Goal: Transaction & Acquisition: Download file/media

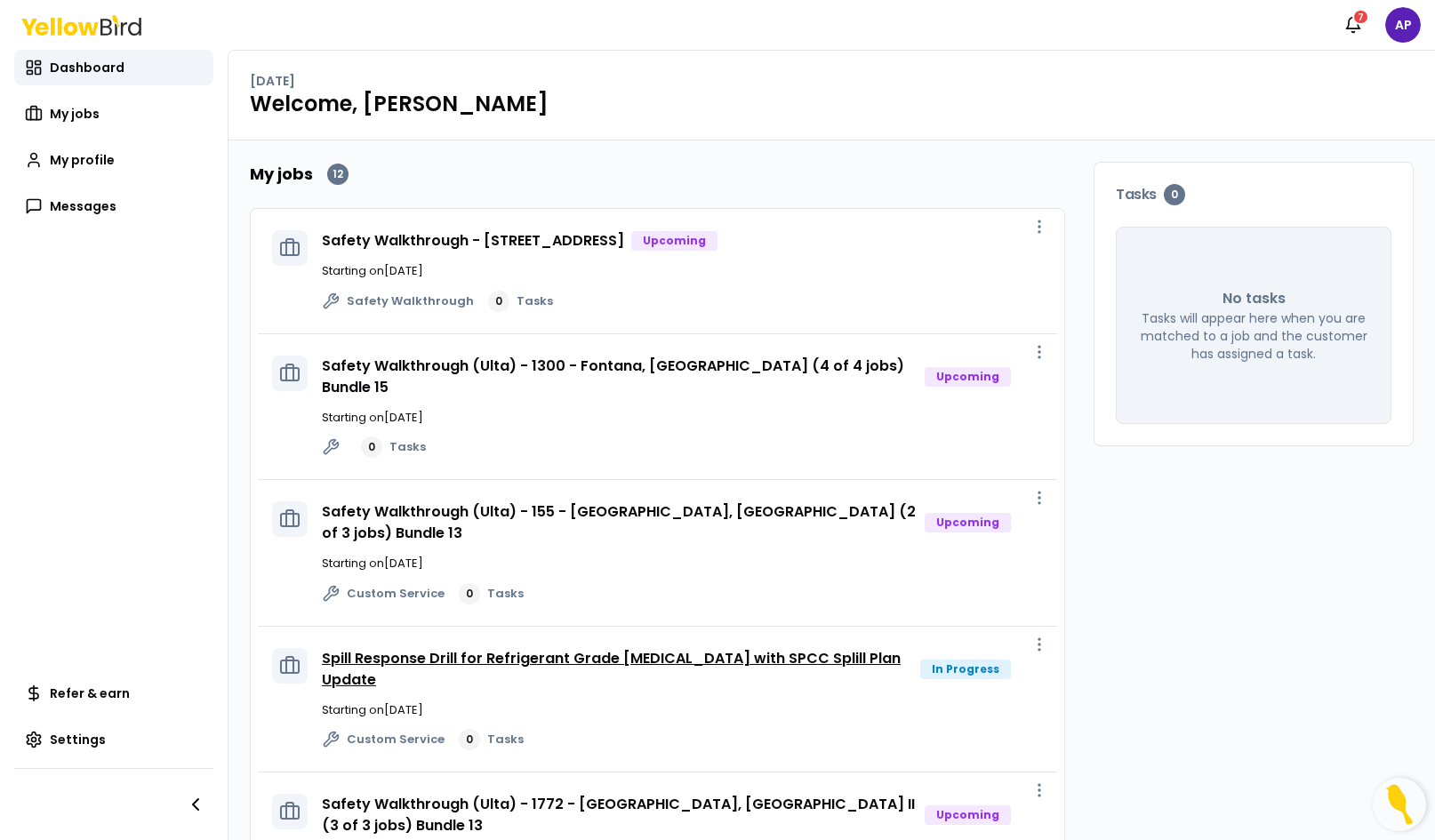
click at [638, 659] on link "Spill Response Drill for Refrigerant Grade [MEDICAL_DATA] with SPCC Splill Plan…" at bounding box center [610, 669] width 578 height 41
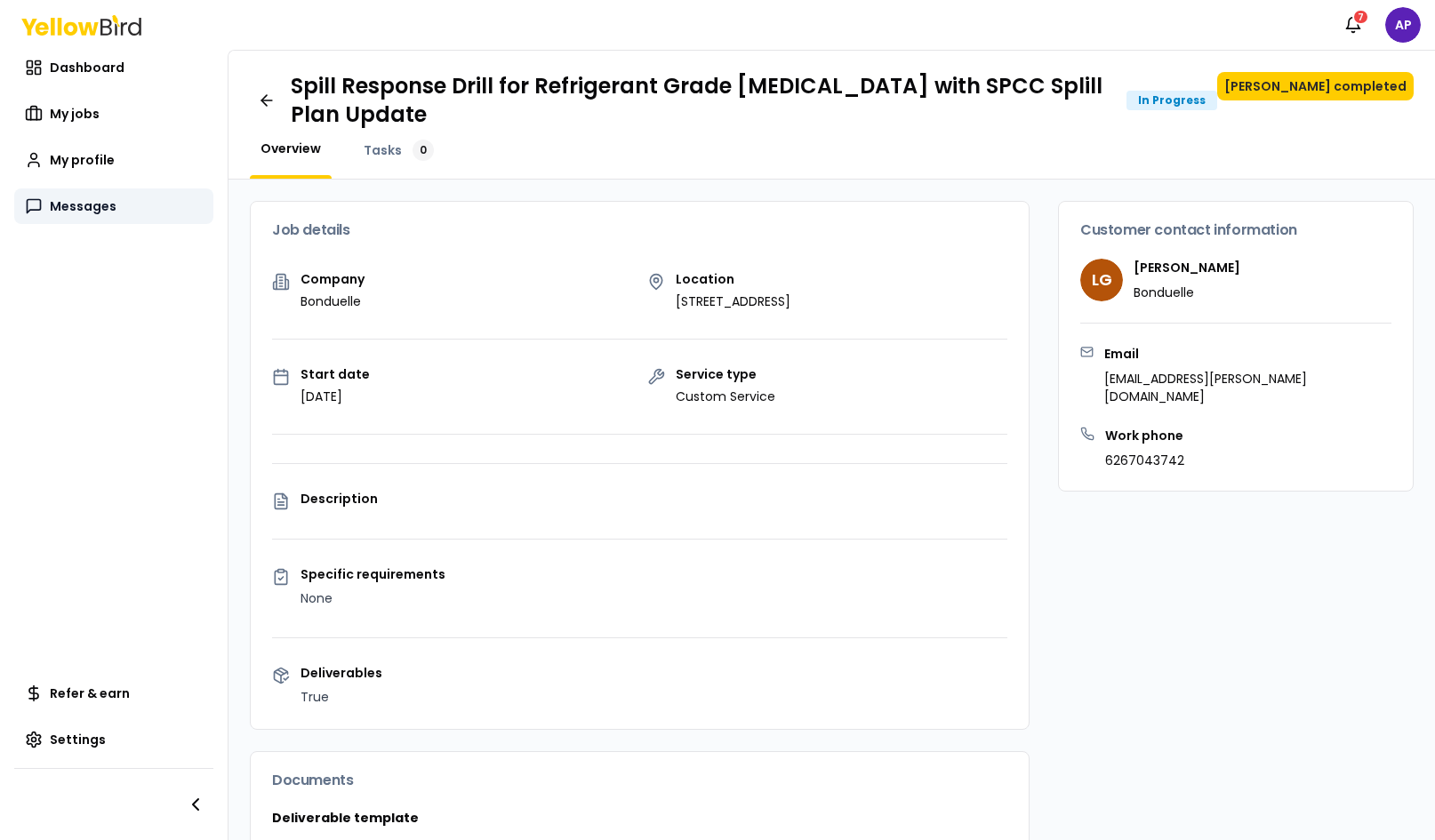
click at [93, 201] on span "Messages" at bounding box center [83, 206] width 66 height 17
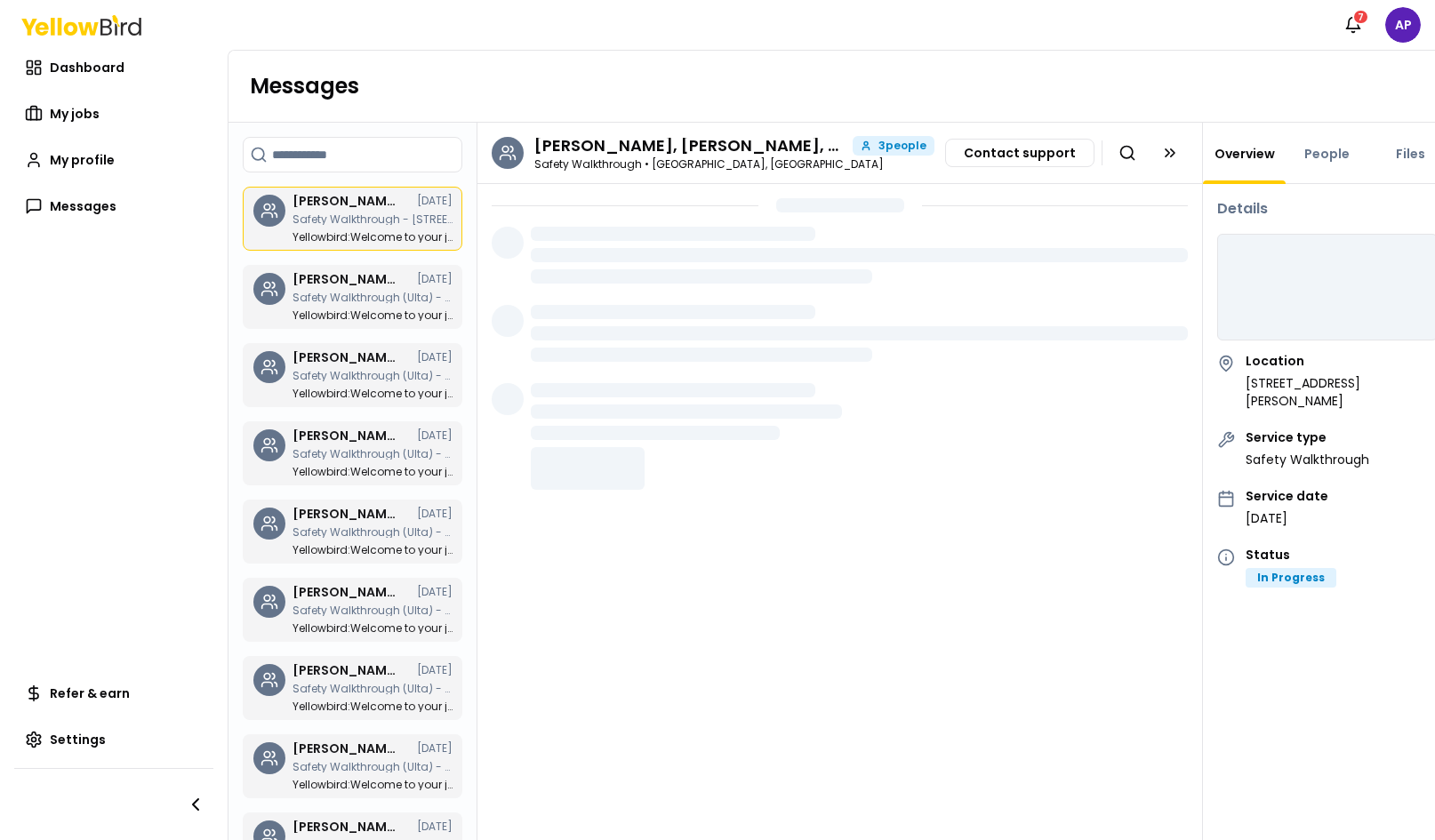
scroll to position [286, 0]
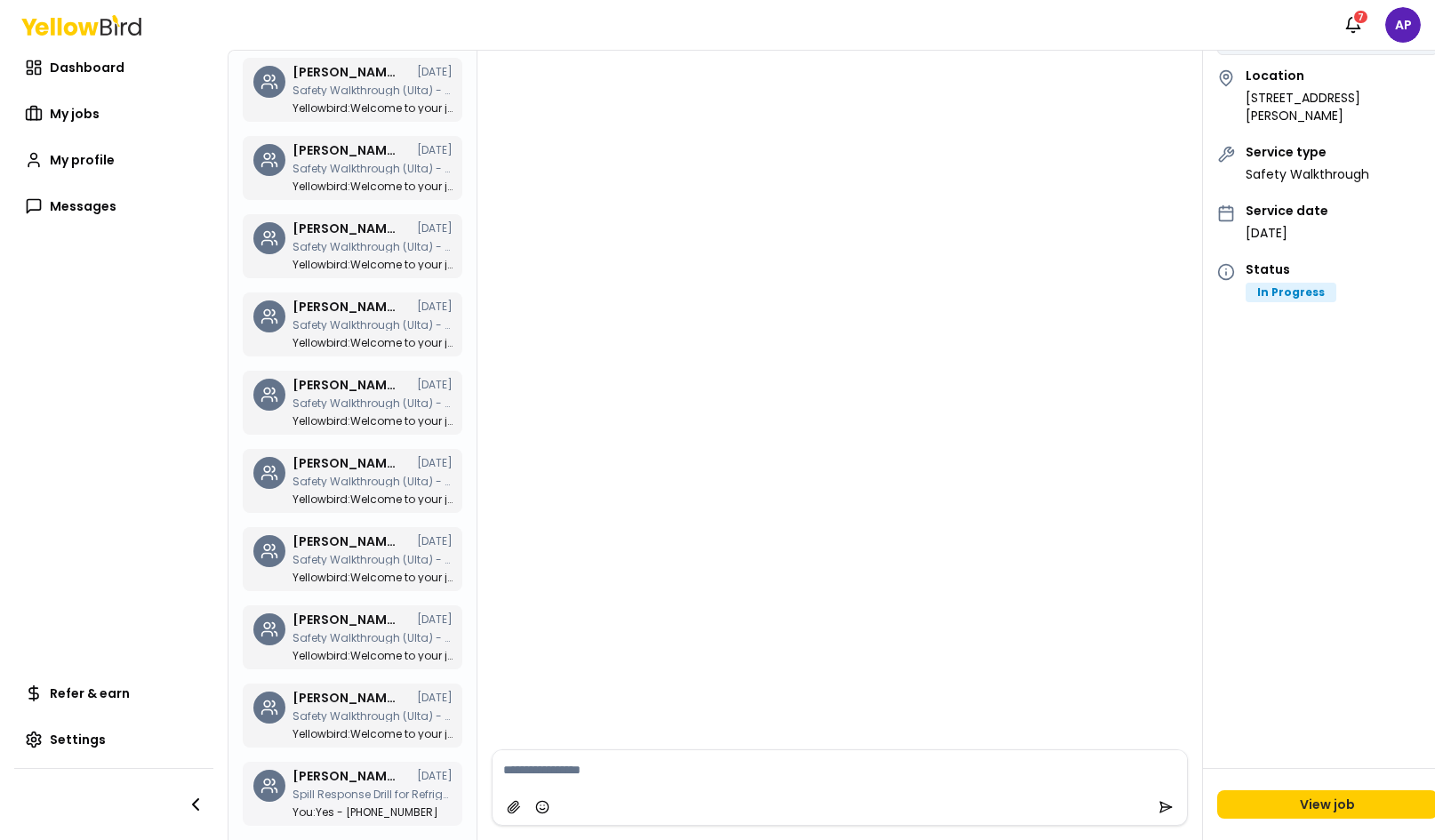
click at [342, 790] on p "Spill Response Drill for Refrigerant Grade [MEDICAL_DATA] with SPCC Splill Plan…" at bounding box center [372, 794] width 160 height 11
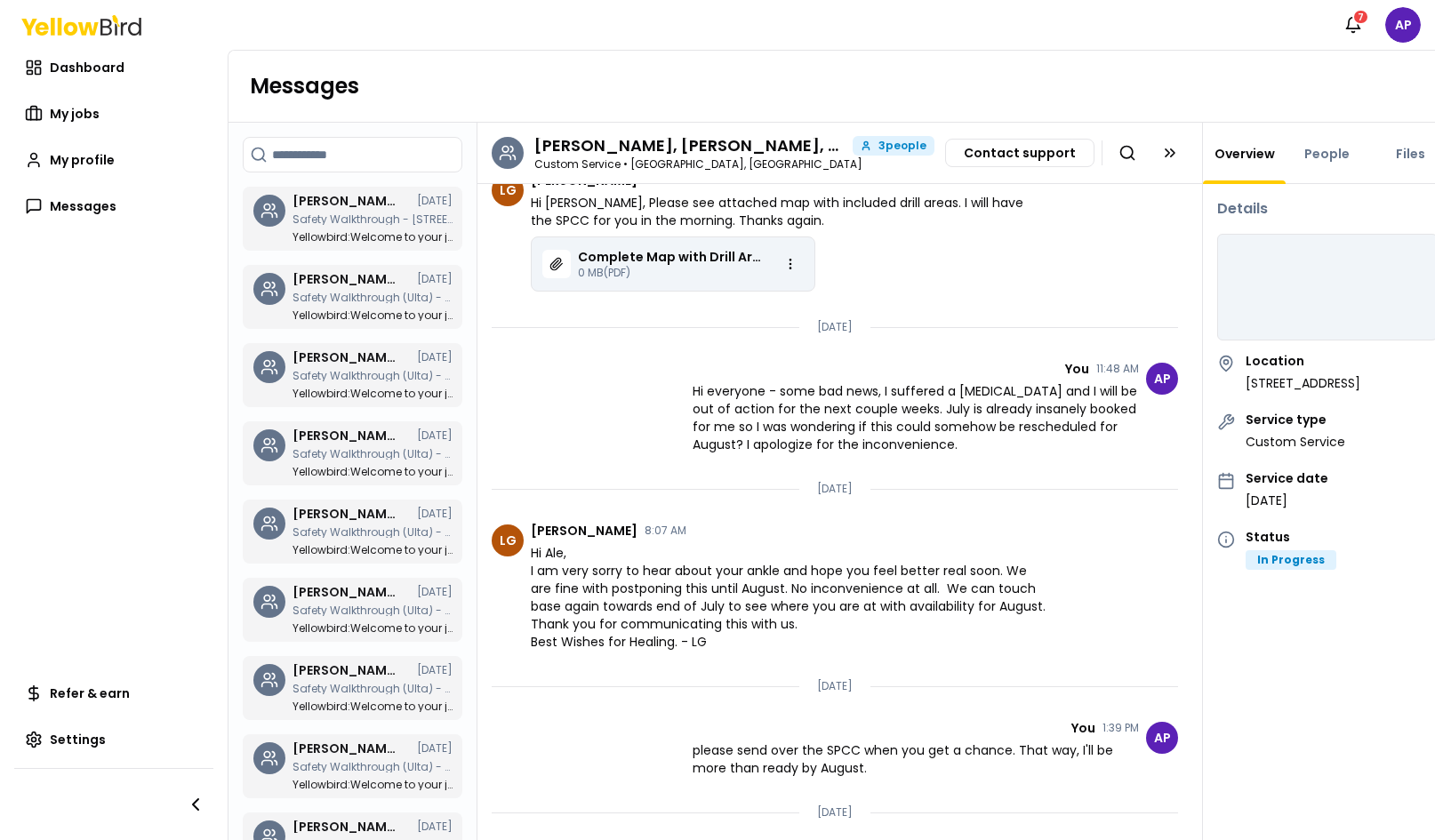
scroll to position [1702, 0]
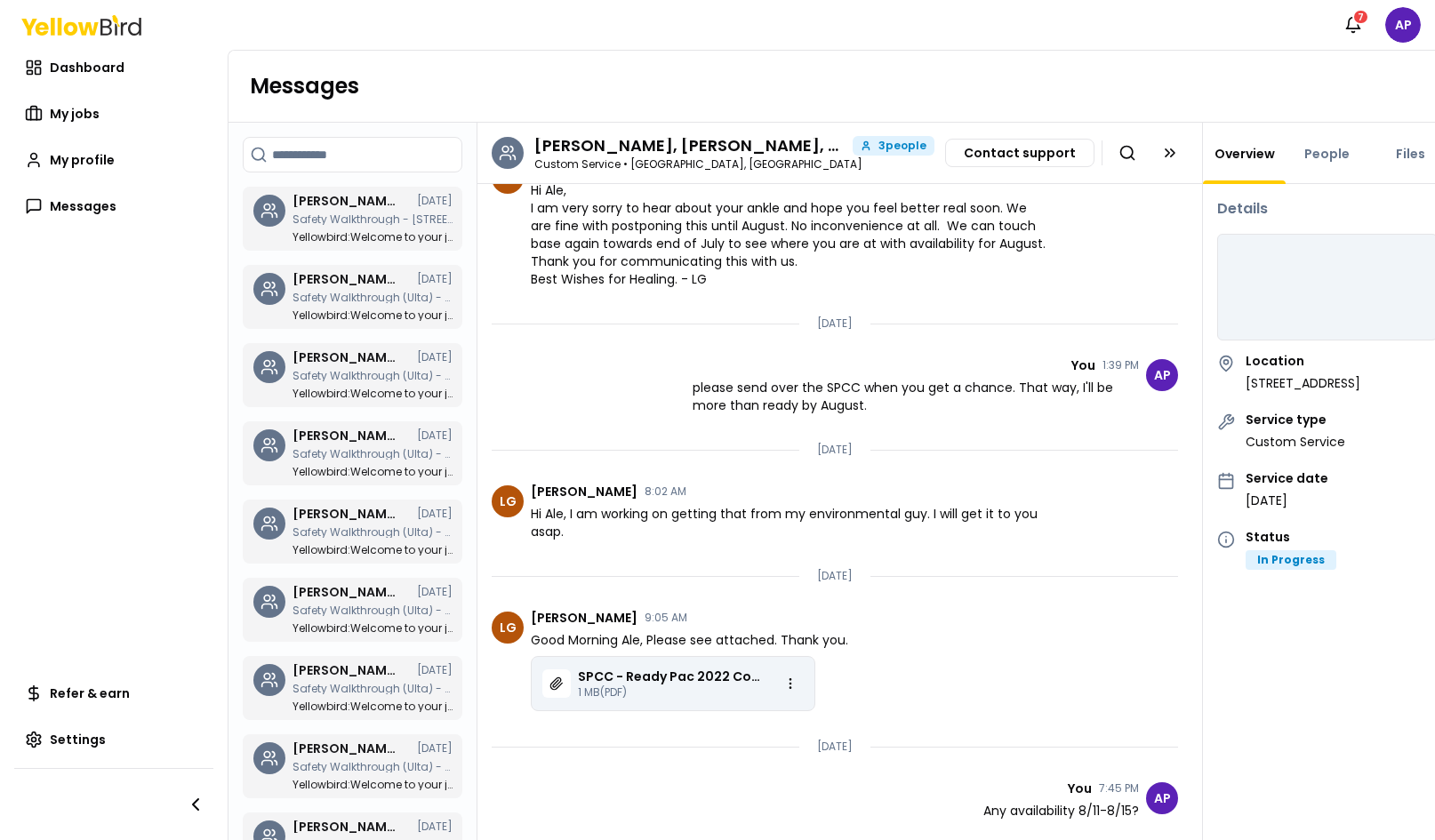
click at [641, 695] on p "1 MB (PDF)" at bounding box center [671, 692] width 185 height 14
click at [628, 676] on p "SPCC - Ready Pac 2022 Combined [DATE] (1).pdf" at bounding box center [671, 676] width 185 height 17
click at [551, 683] on icon "Chat messages" at bounding box center [556, 683] width 14 height 14
click at [786, 681] on html "Notifications 7 AP Dashboard My jobs My profile Messages Refer & earn Settings …" at bounding box center [717, 420] width 1435 height 840
click at [760, 719] on span "Download" at bounding box center [754, 720] width 62 height 17
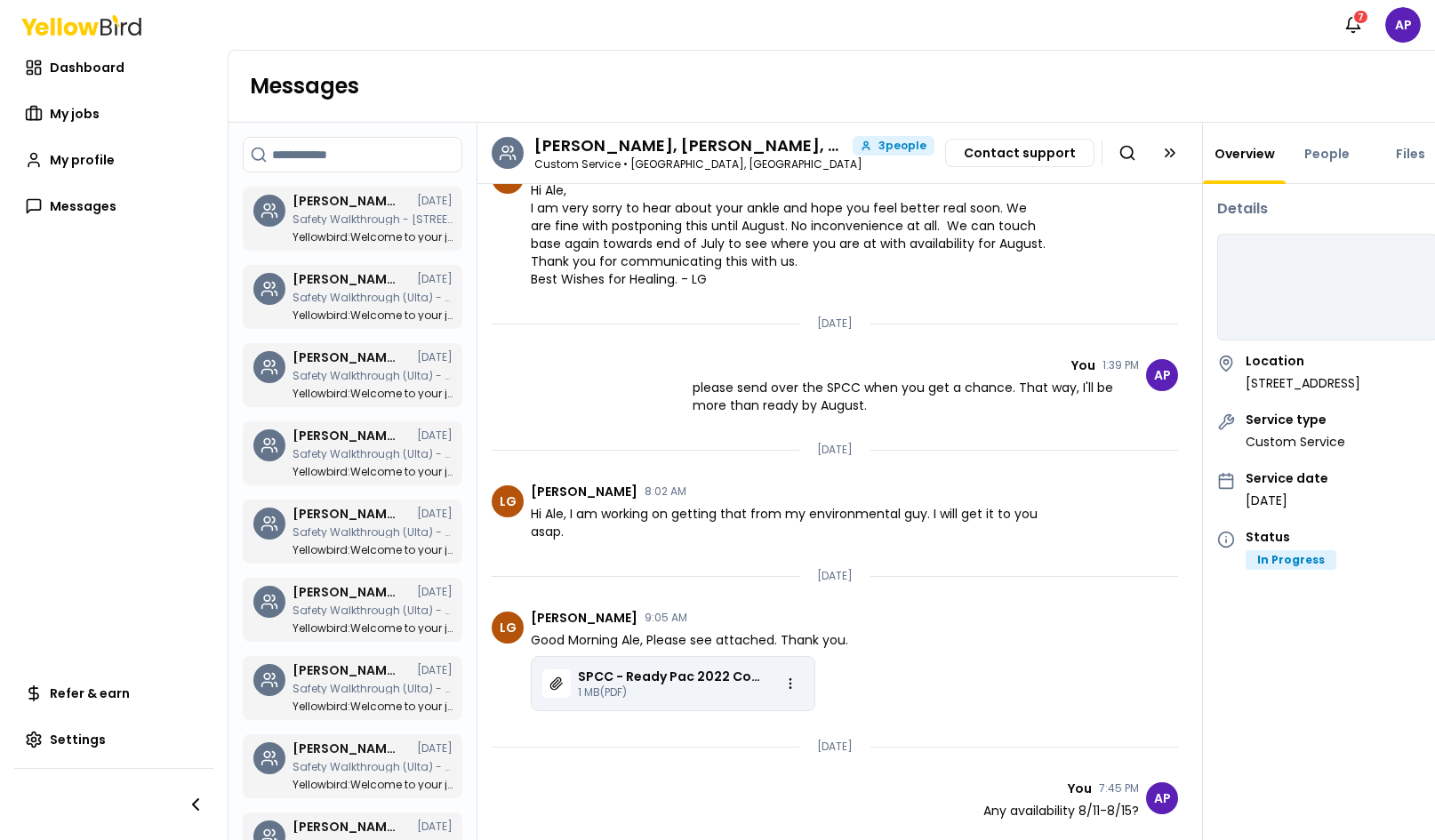
click at [1012, 652] on li "LG [PERSON_NAME] 9:05 AM Good Morning Ale, Please see attached. Thank you. SPCC…" at bounding box center [834, 661] width 715 height 128
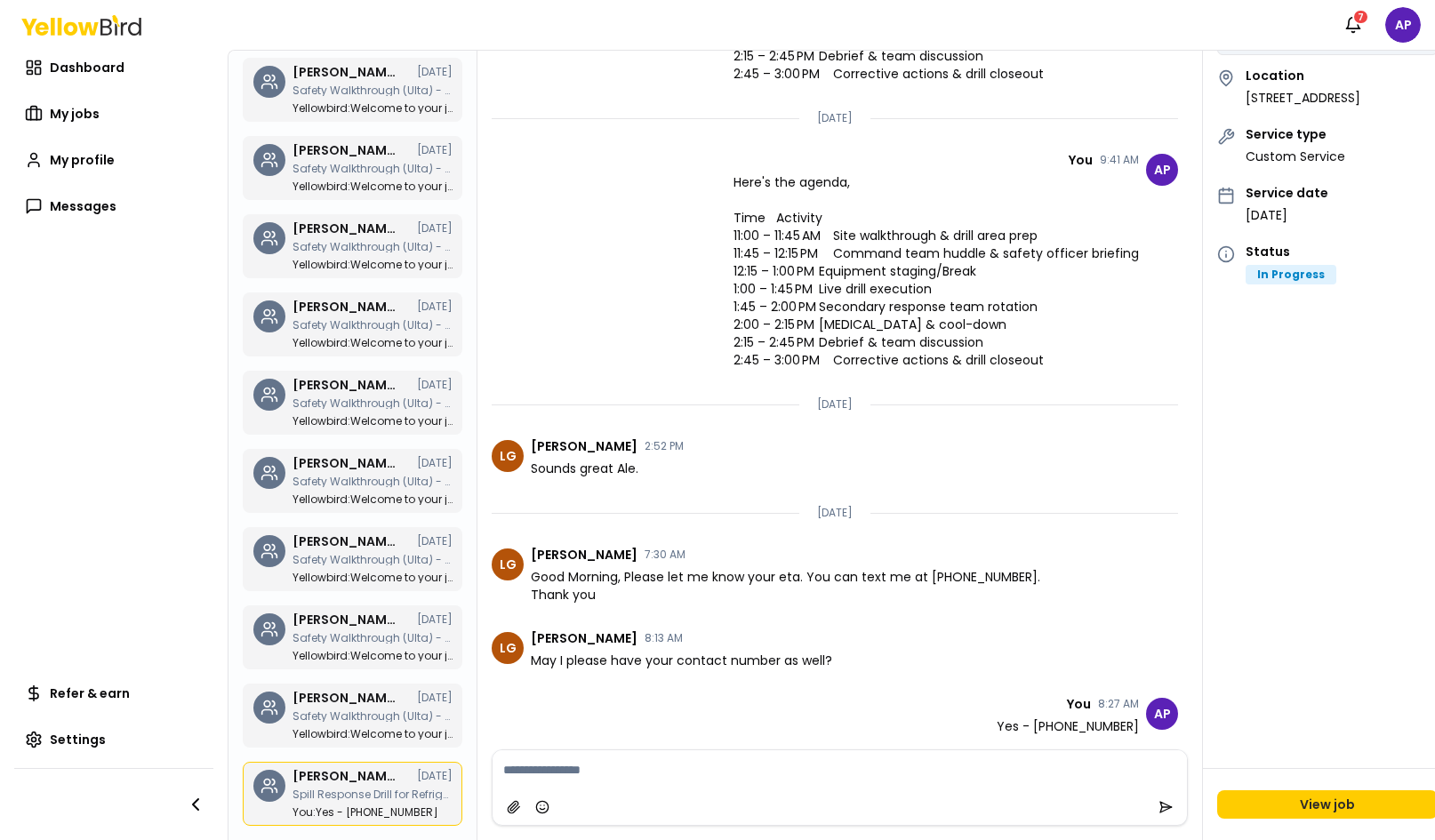
scroll to position [286, 0]
